Goal: Check status: Check status

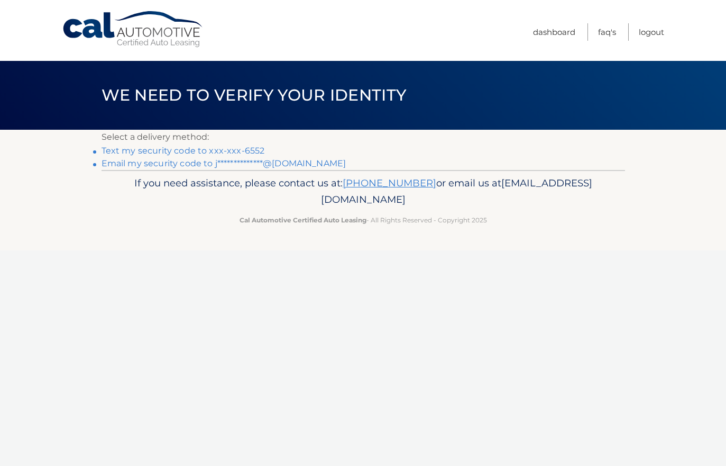
click at [236, 150] on link "Text my security code to xxx-xxx-6552" at bounding box center [183, 150] width 163 height 10
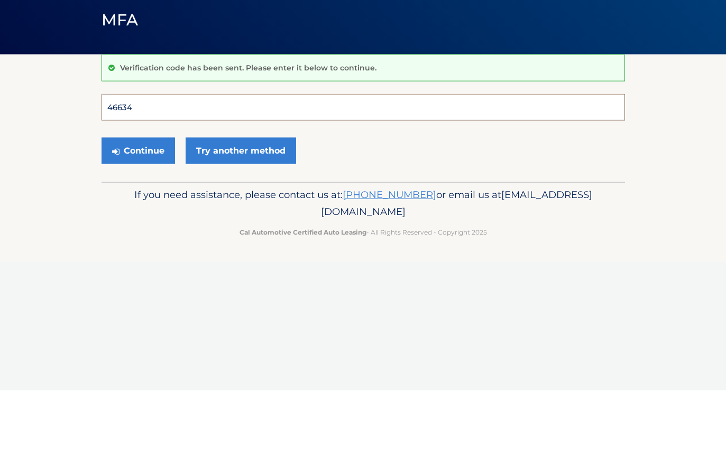
type input "466347"
click at [138, 213] on button "Continue" at bounding box center [139, 226] width 74 height 26
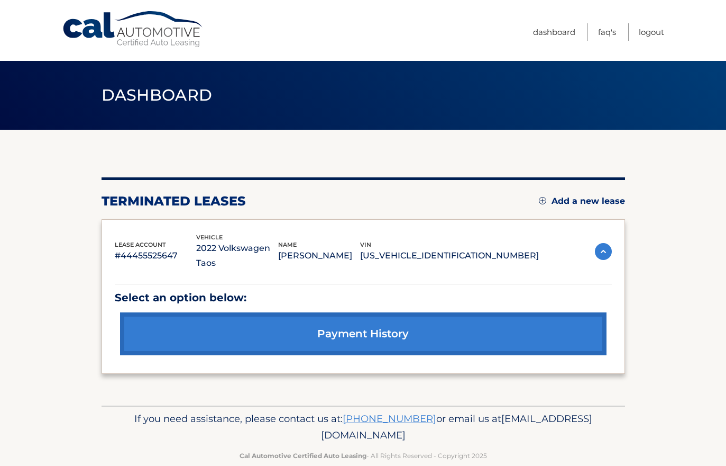
click at [360, 249] on p "[PERSON_NAME]" at bounding box center [319, 255] width 82 height 15
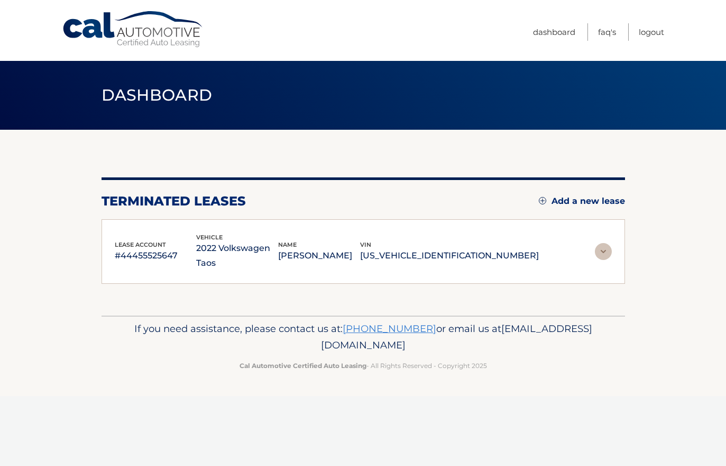
click at [597, 243] on img at bounding box center [603, 251] width 17 height 17
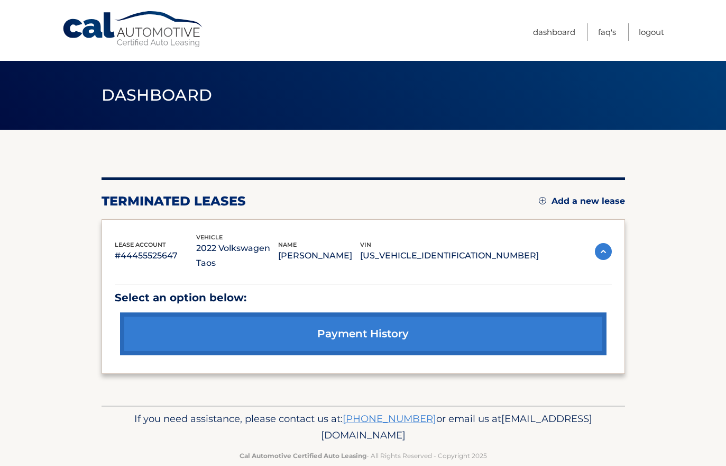
scroll to position [4, 0]
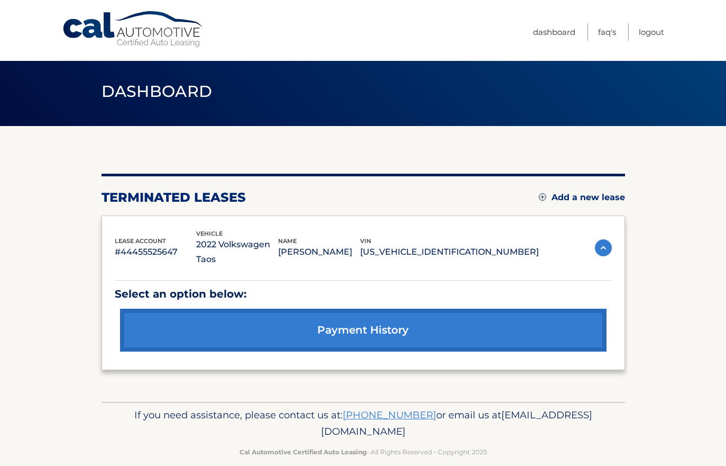
click at [426, 316] on link "payment history" at bounding box center [363, 329] width 487 height 43
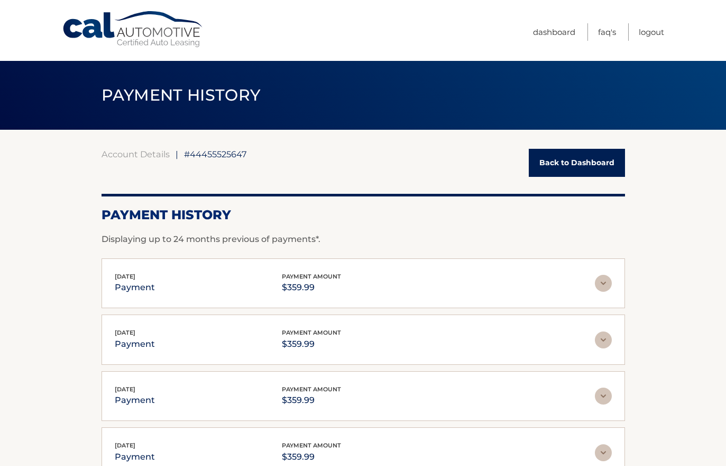
click at [564, 33] on link "Dashboard" at bounding box center [554, 31] width 42 height 17
